Goal: Feedback & Contribution: Leave review/rating

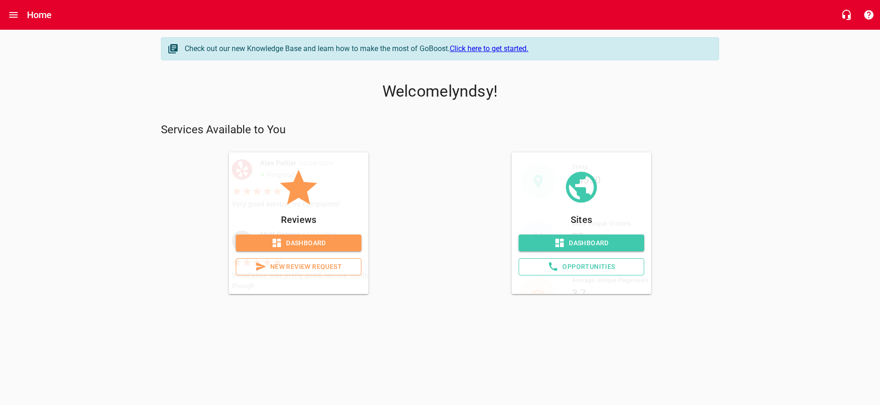
click at [273, 268] on span "New Review Request" at bounding box center [299, 267] width 110 height 12
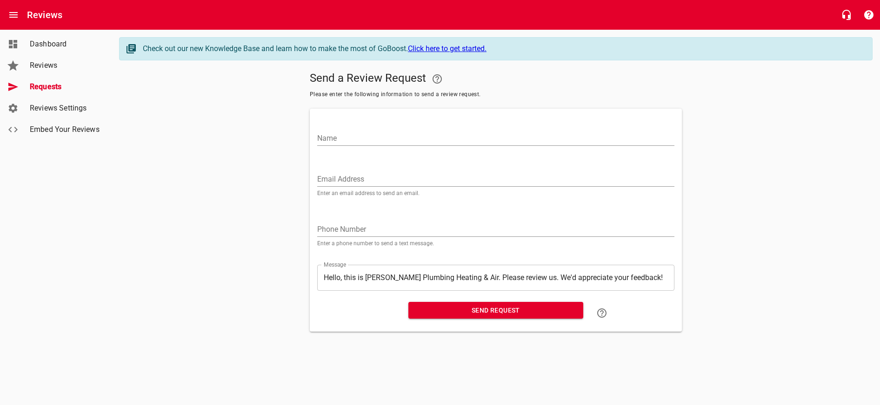
click at [380, 146] on div "Name" at bounding box center [495, 133] width 365 height 41
type input "[PERSON_NAME]"
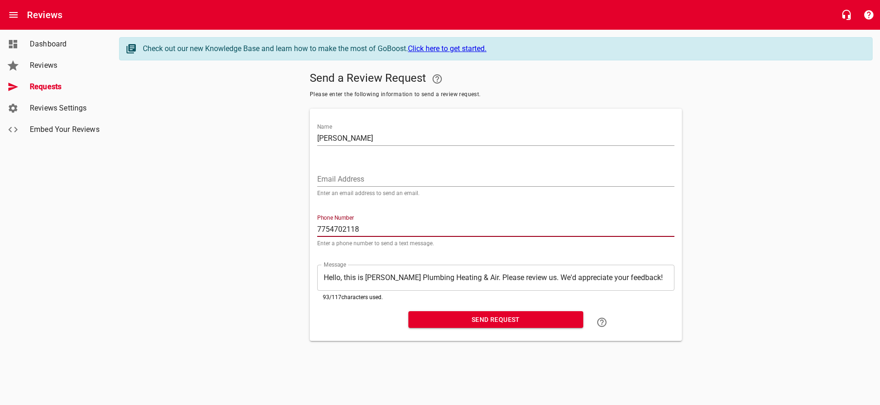
type input "7754702118"
click at [499, 318] on span "Send Request" at bounding box center [496, 320] width 160 height 12
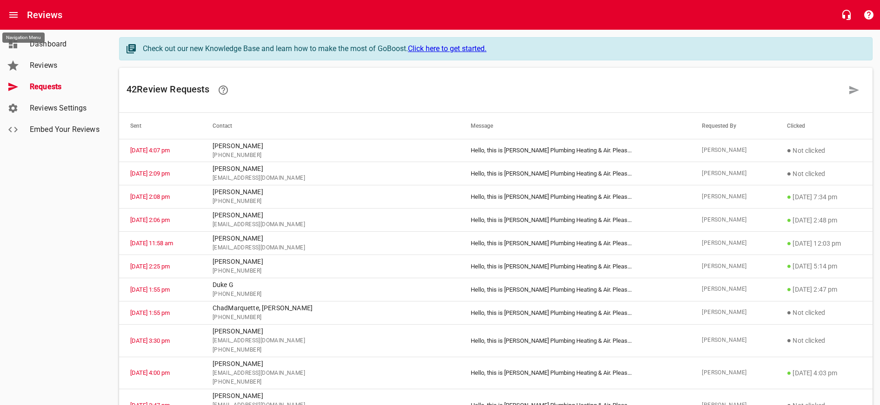
click at [10, 14] on icon "Open drawer" at bounding box center [13, 14] width 11 height 11
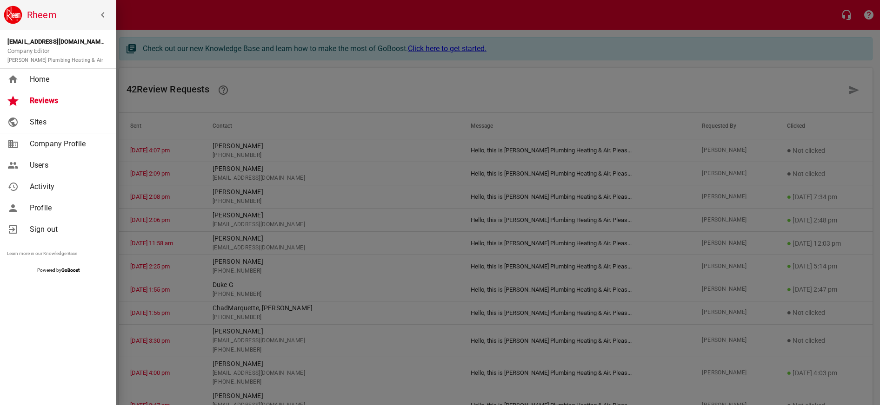
click at [69, 82] on span "Home" at bounding box center [67, 79] width 75 height 11
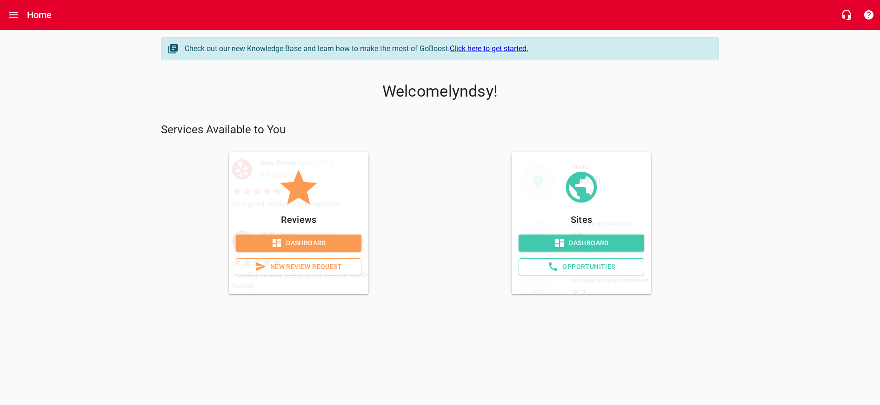
click at [340, 267] on span "New Review Request" at bounding box center [299, 267] width 110 height 12
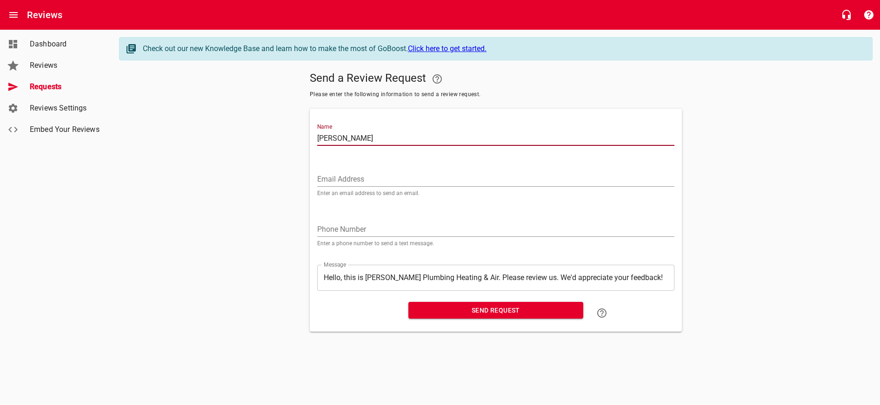
type input "[PERSON_NAME]"
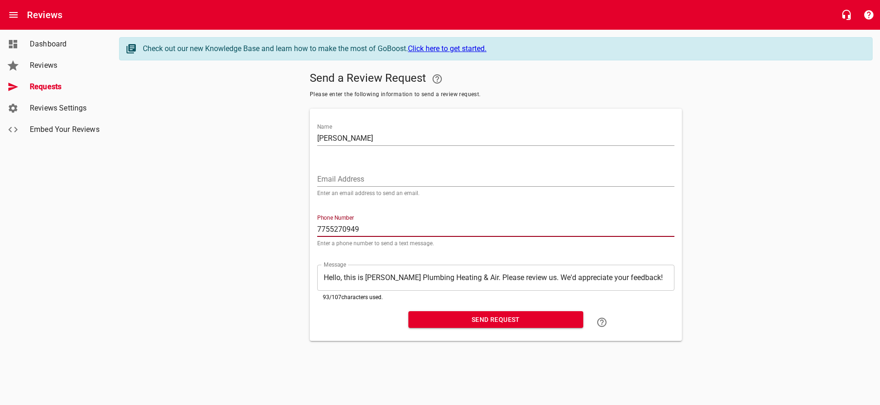
type input "7755270949"
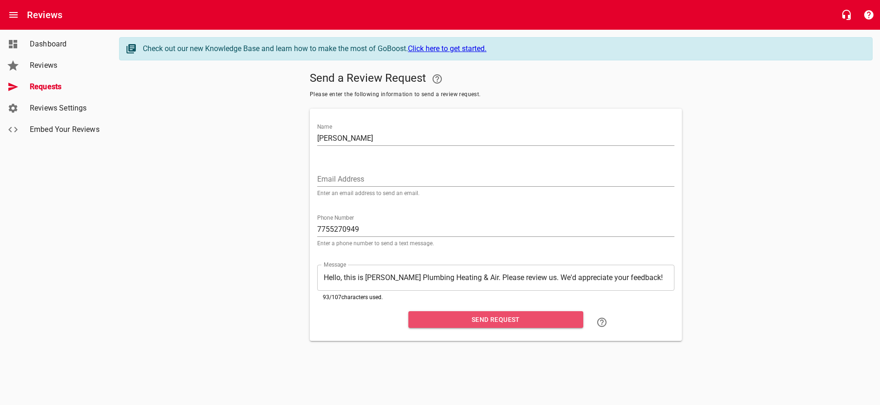
click at [506, 319] on span "Send Request" at bounding box center [496, 320] width 160 height 12
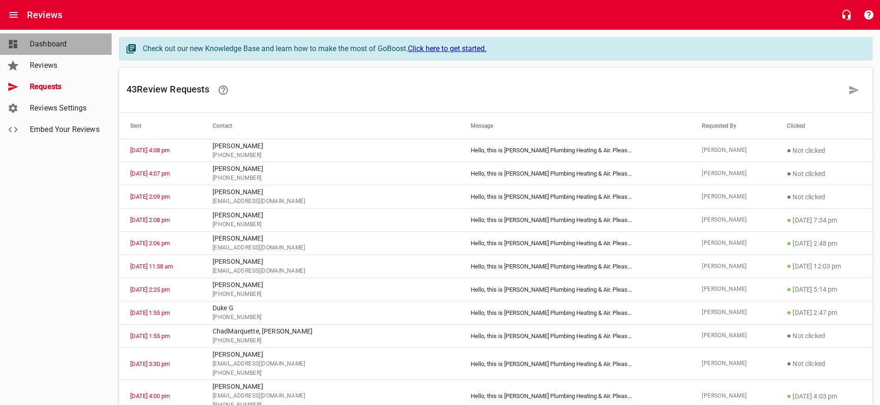
click at [69, 48] on span "Dashboard" at bounding box center [65, 44] width 71 height 11
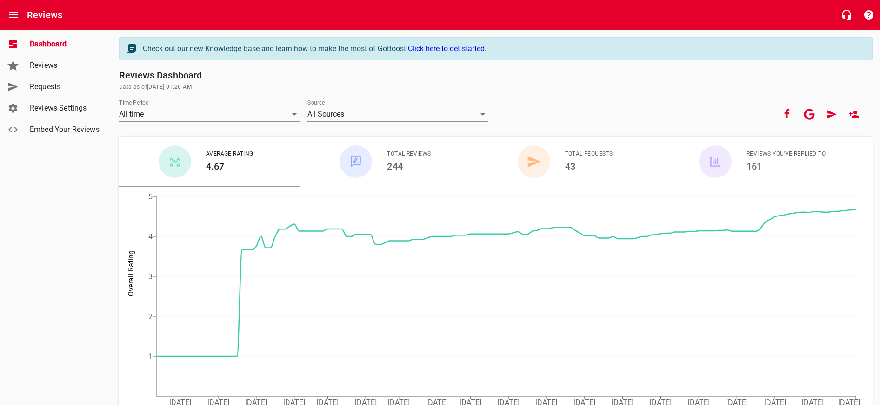
click at [66, 70] on span "Reviews" at bounding box center [65, 65] width 71 height 11
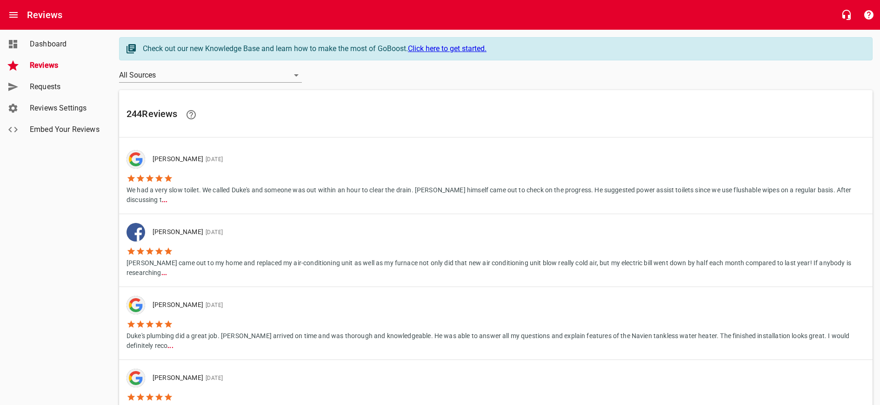
click at [59, 80] on link "Requests" at bounding box center [56, 86] width 112 height 21
